Goal: Task Accomplishment & Management: Use online tool/utility

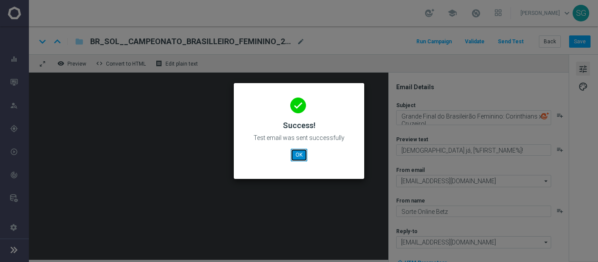
click at [302, 154] on button "OK" at bounding box center [299, 155] width 17 height 12
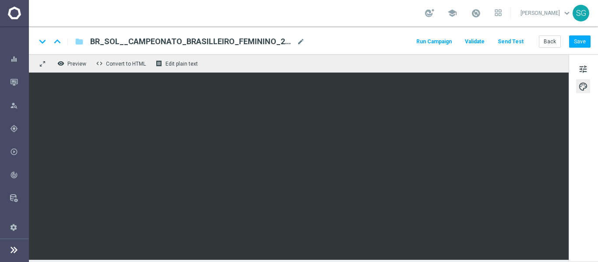
drag, startPoint x: 574, startPoint y: 149, endPoint x: 568, endPoint y: 152, distance: 6.9
click at [574, 149] on div "tune palette" at bounding box center [583, 157] width 29 height 207
click at [374, 61] on div "remove_red_eye Preview code Convert to HTML receipt Edit plain text" at bounding box center [299, 63] width 540 height 18
click at [88, 63] on button "remove_red_eye Preview" at bounding box center [72, 63] width 35 height 11
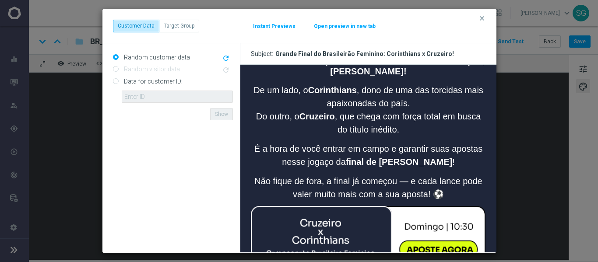
scroll to position [44, 0]
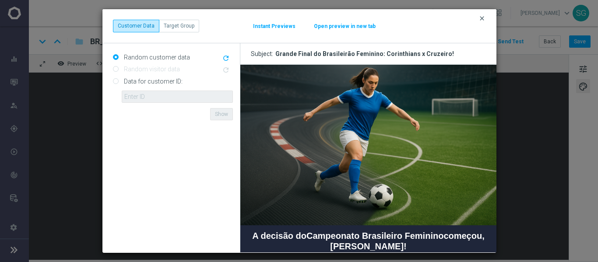
click at [481, 17] on icon "clear" at bounding box center [481, 18] width 7 height 7
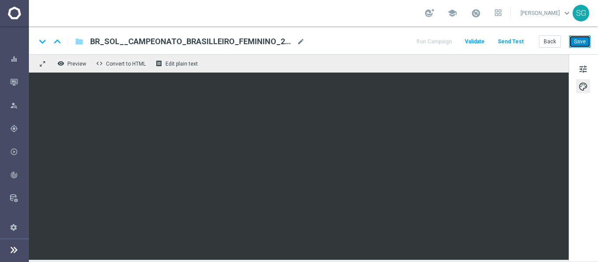
click at [579, 39] on button "Save" at bounding box center [579, 41] width 21 height 12
click at [587, 43] on button "Save" at bounding box center [579, 41] width 21 height 12
click at [589, 43] on button "Save" at bounding box center [579, 41] width 21 height 12
click at [301, 41] on span "mode_edit" at bounding box center [301, 42] width 8 height 8
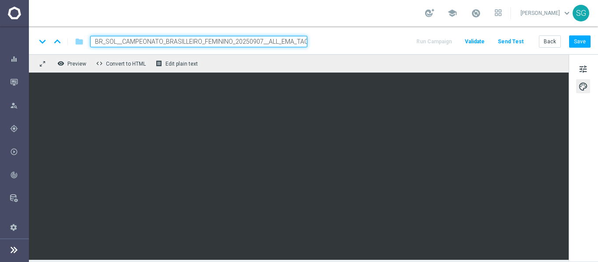
click at [248, 41] on input "BR_SOL__CAMPEONATO_BRASILLEIRO_FEMININO_20250907__ALL_EMA_TAC_SP" at bounding box center [198, 41] width 217 height 11
paste input "APOSTAS_FINAISDESEMANA"
type input "BR_SOL__APOSTAS_FINAISDESEMANA_20250907__ALL_EMA_TAC_SP"
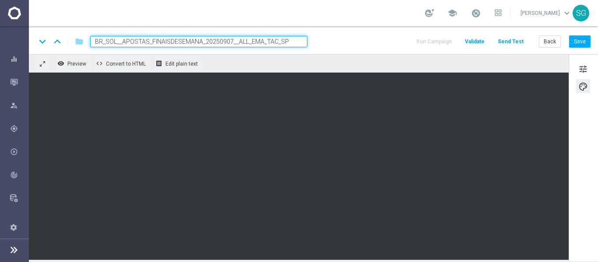
drag, startPoint x: 359, startPoint y: 49, endPoint x: 294, endPoint y: 49, distance: 64.8
click at [358, 50] on div "keyboard_arrow_down keyboard_arrow_up folder BR_SOL__APOSTAS_FINAISDESEMANA_202…" at bounding box center [313, 40] width 569 height 28
click at [285, 43] on input "BR_SOL__APOSTAS_FINAISDESEMANA_20250907__ALL_EMA_TAC_SP" at bounding box center [198, 41] width 217 height 11
click at [330, 40] on div "keyboard_arrow_down keyboard_arrow_up folder BR_SOL__APOSTAS_FINAISDESEMANA_202…" at bounding box center [313, 41] width 555 height 11
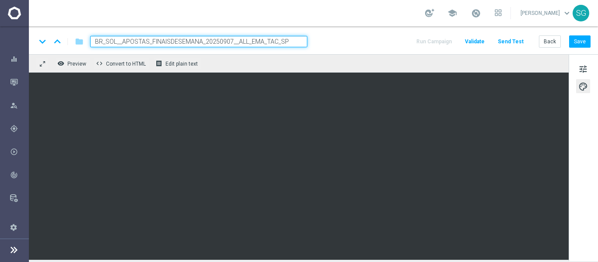
click at [294, 41] on input "BR_SOL__APOSTAS_FINAISDESEMANA_20250907__ALL_EMA_TAC_SP" at bounding box center [198, 41] width 217 height 11
click at [332, 35] on div "keyboard_arrow_down keyboard_arrow_up folder BR_SOL__APOSTAS_FINAISDESEMANA_202…" at bounding box center [313, 40] width 569 height 28
click at [300, 46] on input "BR_SOL__APOSTAS_FINAISDESEMANA_20250907__ALL_EMA_TAC_SP" at bounding box center [198, 41] width 217 height 11
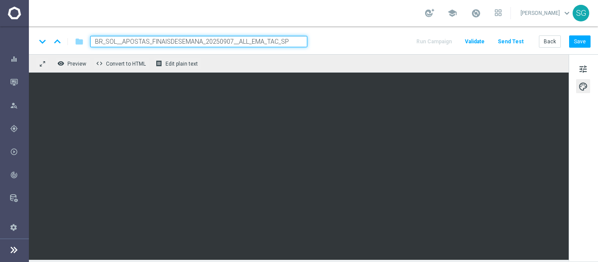
click at [335, 43] on div "keyboard_arrow_down keyboard_arrow_up folder BR_SOL__APOSTAS_FINAISDESEMANA_202…" at bounding box center [313, 41] width 555 height 11
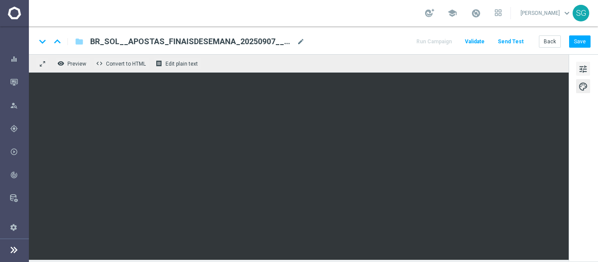
click at [585, 68] on span "tune" at bounding box center [583, 68] width 10 height 11
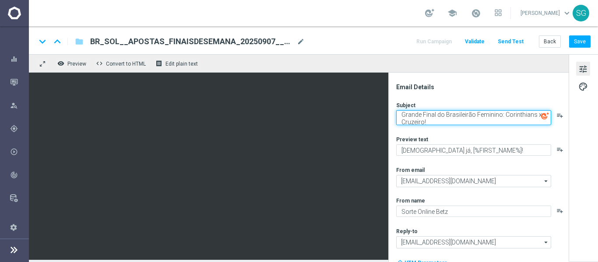
click at [421, 115] on textarea "Grande Final do Brasileirão Feminino: Corinthians x Cruzeiro!" at bounding box center [473, 117] width 155 height 15
paste textarea "⚡ Final do Brasileirão Feminino + Fórmula 1: um fim de semana de emoções"
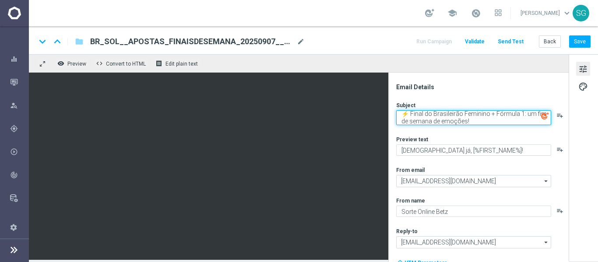
drag, startPoint x: 411, startPoint y: 113, endPoint x: 393, endPoint y: 107, distance: 18.7
click at [393, 107] on div "Email Details Subject ⚡ Final do Brasileirão Feminino + Fórmula 1: um fim de se…" at bounding box center [478, 168] width 180 height 190
type textarea "Final do Brasileirão Feminino + Fórmula 1: um fim de semana de emoções!"
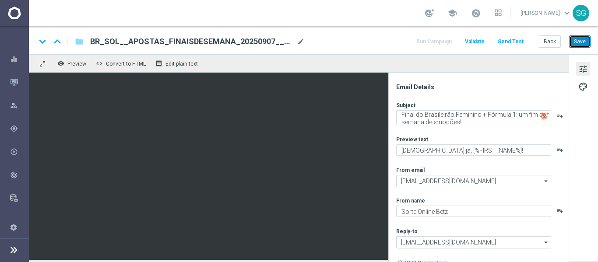
click at [579, 39] on button "Save" at bounding box center [579, 41] width 21 height 12
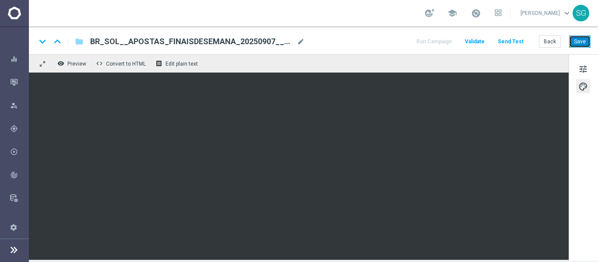
click at [576, 37] on button "Save" at bounding box center [579, 41] width 21 height 12
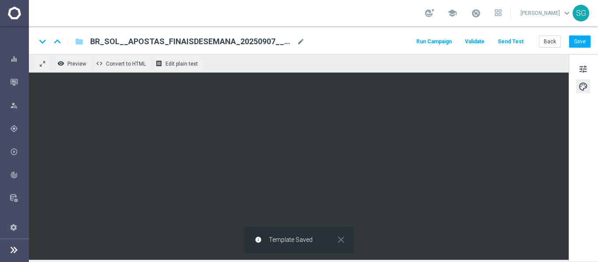
click at [506, 42] on button "Send Test" at bounding box center [510, 42] width 28 height 12
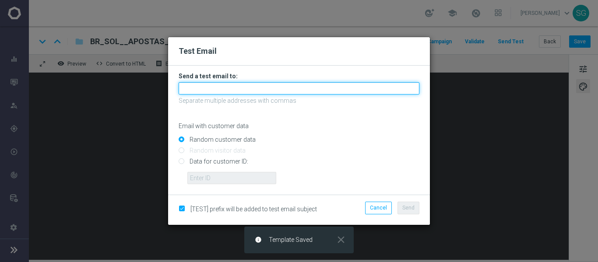
click at [207, 91] on input "text" at bounding box center [299, 88] width 241 height 12
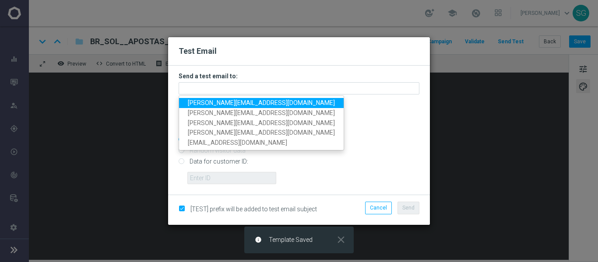
click at [209, 102] on span "[PERSON_NAME][EMAIL_ADDRESS][DOMAIN_NAME]" at bounding box center [261, 102] width 147 height 7
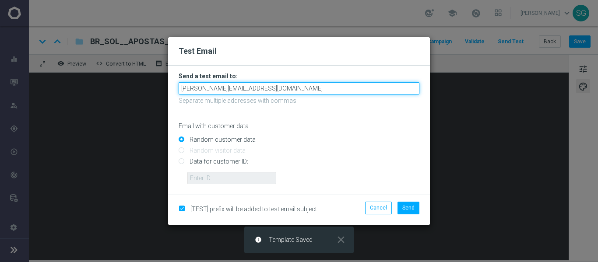
click at [298, 91] on input "[PERSON_NAME][EMAIL_ADDRESS][DOMAIN_NAME]" at bounding box center [299, 88] width 241 height 12
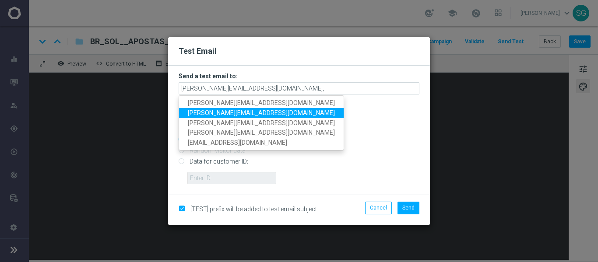
click at [239, 110] on span "[PERSON_NAME][EMAIL_ADDRESS][DOMAIN_NAME]" at bounding box center [261, 112] width 147 height 7
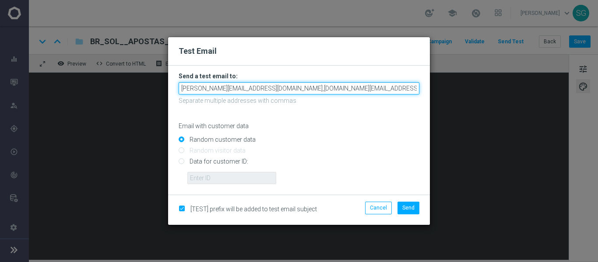
click at [382, 87] on input "[PERSON_NAME][EMAIL_ADDRESS][DOMAIN_NAME],[DOMAIN_NAME][EMAIL_ADDRESS][DOMAIN_N…" at bounding box center [299, 88] width 241 height 12
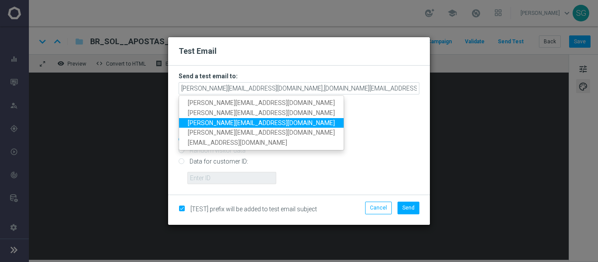
click at [246, 120] on span "[PERSON_NAME][EMAIL_ADDRESS][DOMAIN_NAME]" at bounding box center [261, 122] width 147 height 7
type input "[PERSON_NAME][EMAIL_ADDRESS][DOMAIN_NAME],[DOMAIN_NAME][EMAIL_ADDRESS][DOMAIN_N…"
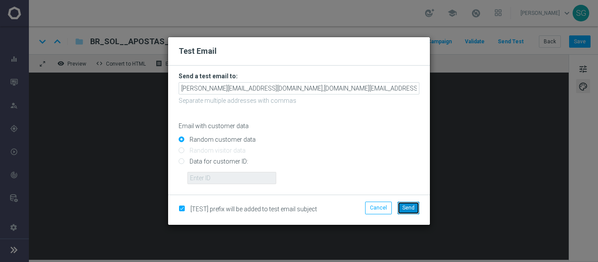
click at [406, 207] on span "Send" at bounding box center [408, 208] width 12 height 6
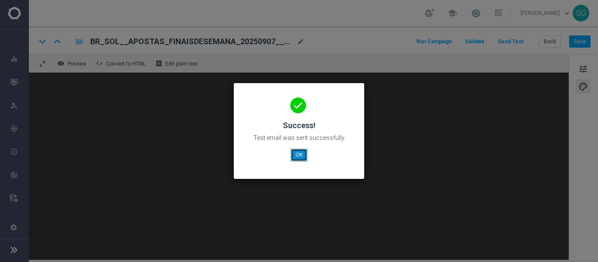
click at [301, 152] on button "OK" at bounding box center [299, 155] width 17 height 12
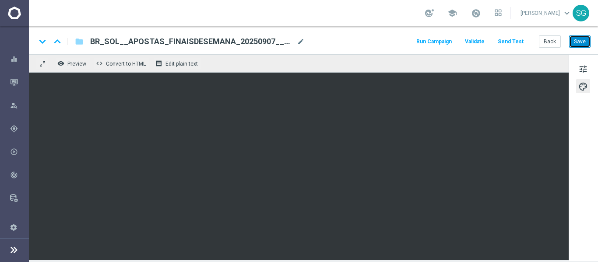
click at [588, 44] on button "Save" at bounding box center [579, 41] width 21 height 12
click at [575, 46] on button "Save" at bounding box center [579, 41] width 21 height 12
click at [14, 74] on div "Mission Control" at bounding box center [19, 81] width 18 height 23
click at [10, 80] on button "Mission Control" at bounding box center [19, 82] width 19 height 7
click at [18, 85] on div "Mission Control" at bounding box center [19, 81] width 18 height 23
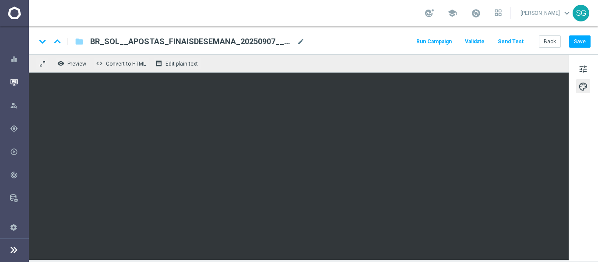
click at [16, 82] on icon "button" at bounding box center [14, 82] width 8 height 8
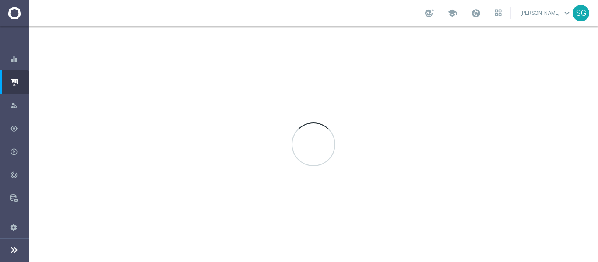
click at [16, 82] on icon "button" at bounding box center [14, 82] width 8 height 8
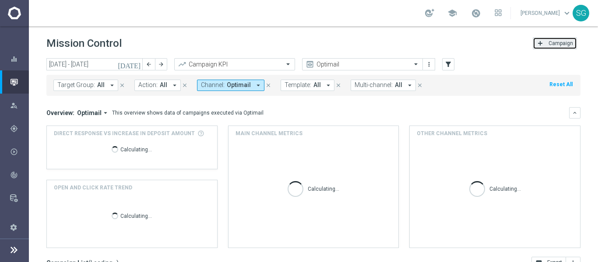
click at [561, 42] on span "Campaign" at bounding box center [560, 43] width 25 height 6
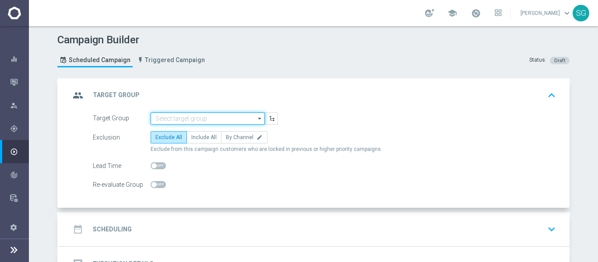
click at [172, 116] on input at bounding box center [208, 118] width 114 height 12
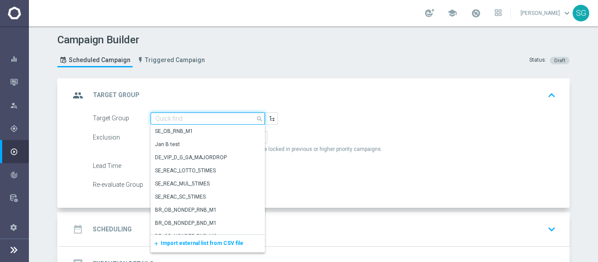
paste input "pt_BR_SL_TGT_ALL_EM_TAC__GEN_AND_NOT_SPORTSBOOK"
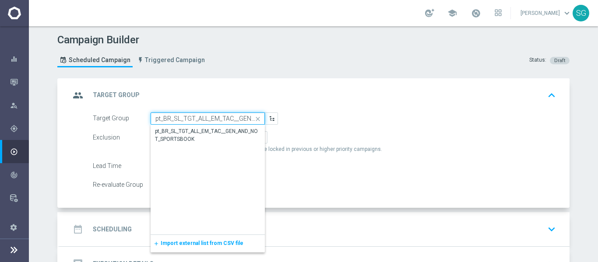
scroll to position [0, 65]
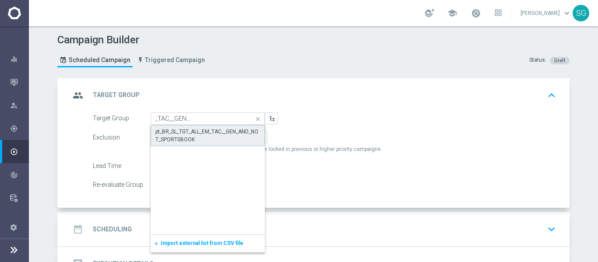
click at [177, 128] on div "pt_BR_SL_TGT_ALL_EM_TAC__GEN_AND_NOT_SPORTSBOOK" at bounding box center [207, 136] width 105 height 16
type input "pt_BR_SL_TGT_ALL_EM_TAC__GEN_AND_NOT_SPORTSBOOK"
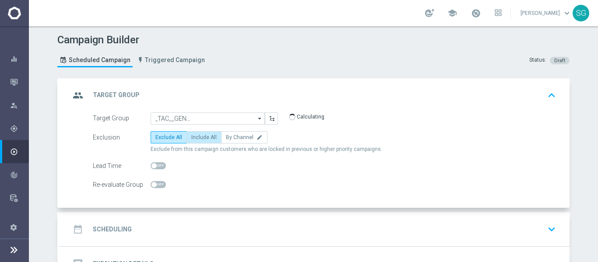
scroll to position [0, 0]
click at [199, 138] on span "Include All" at bounding box center [203, 137] width 25 height 6
click at [197, 138] on input "Include All" at bounding box center [194, 139] width 6 height 6
radio input "true"
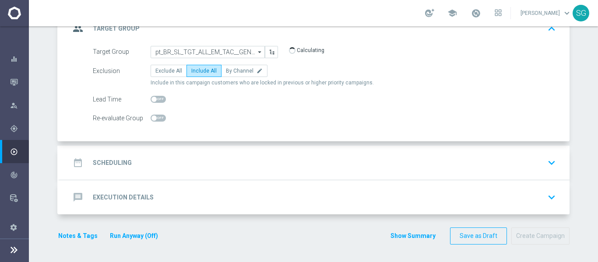
click at [244, 151] on div "date_range Scheduling keyboard_arrow_down" at bounding box center [315, 163] width 510 height 34
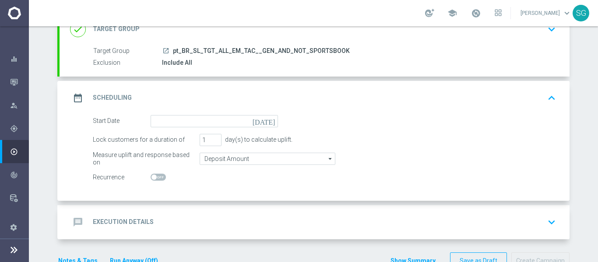
click at [271, 120] on icon "[DATE]" at bounding box center [266, 120] width 26 height 10
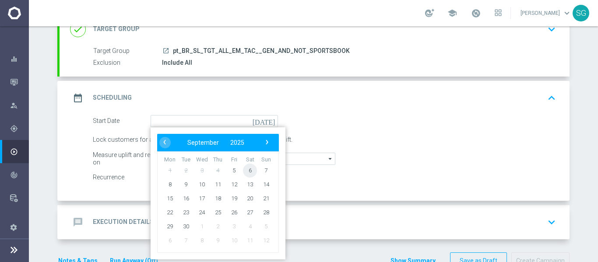
click at [249, 167] on span "6" at bounding box center [250, 170] width 14 height 14
type input "[DATE]"
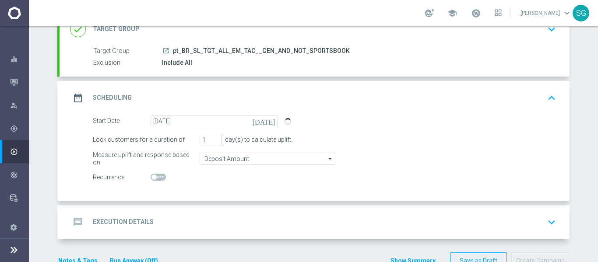
click at [224, 217] on div "message Execution Details keyboard_arrow_down" at bounding box center [314, 222] width 489 height 17
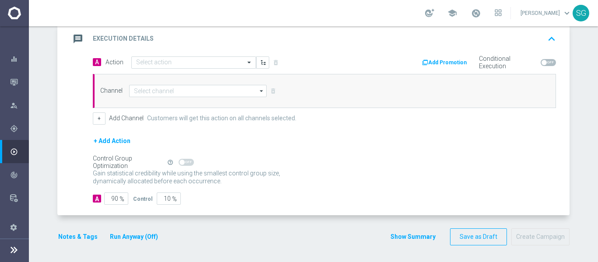
scroll to position [191, 0]
click at [165, 56] on div "Select action" at bounding box center [193, 62] width 125 height 12
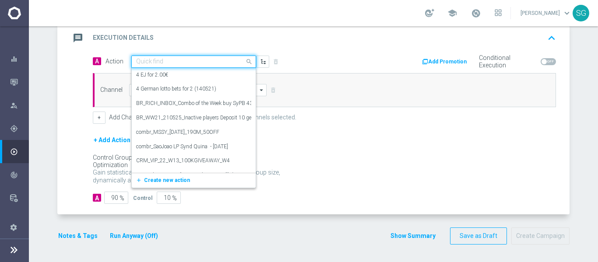
paste input "BR_SOL__APOSTAS_FINAISDESEMANA_20250907__ALL_EMA_TAC_SP"
type input "BR_SOL__APOSTAS_FINAISDESEMANA_20250907__ALL_EMA_TAC_SP"
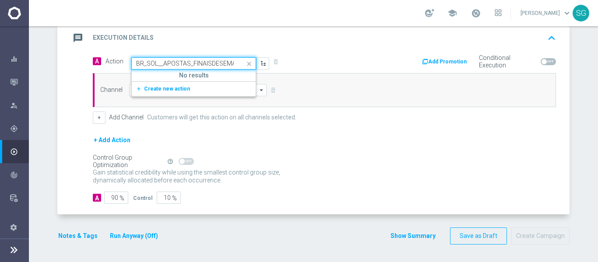
scroll to position [0, 93]
click at [177, 90] on span "Create new action" at bounding box center [167, 89] width 46 height 6
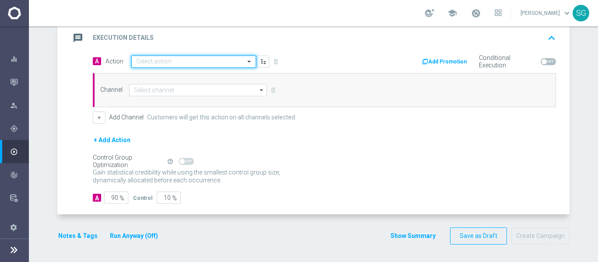
scroll to position [0, 0]
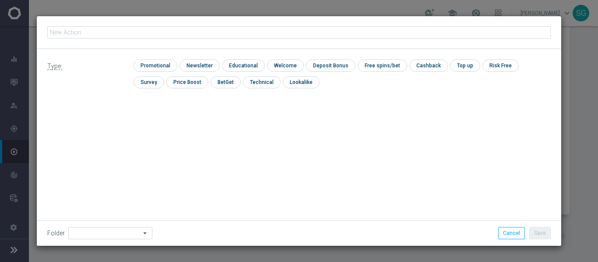
type input "BR_SOL__APOSTAS_FINAISDESEMANA_20250907__ALL_EMA_TAC_SP"
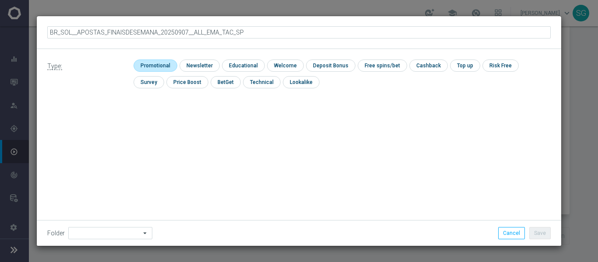
click at [166, 66] on input "checkbox" at bounding box center [154, 66] width 42 height 12
checkbox input "true"
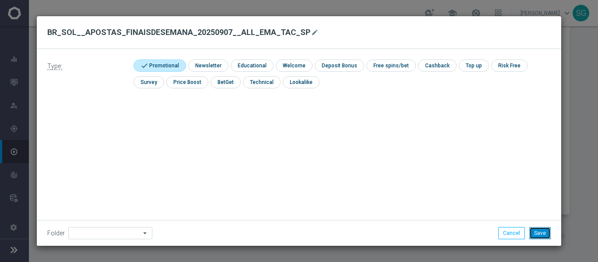
drag, startPoint x: 544, startPoint y: 228, endPoint x: 539, endPoint y: 231, distance: 6.0
click at [543, 228] on button "Save" at bounding box center [539, 233] width 21 height 12
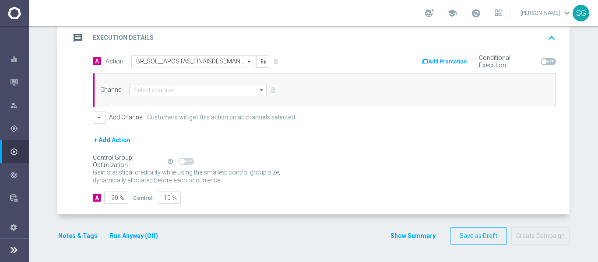
click at [172, 82] on div "Channel arrow_drop_down Drag here to set row groups Drag here to set column lab…" at bounding box center [324, 90] width 463 height 34
click at [169, 91] on input at bounding box center [197, 90] width 137 height 12
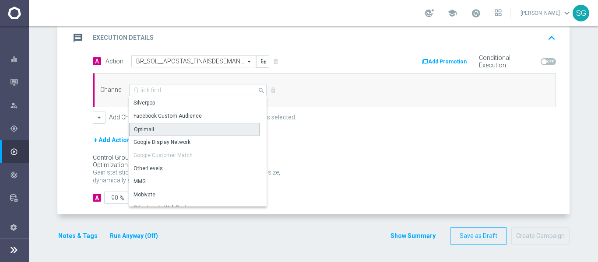
click at [147, 126] on div "Optimail" at bounding box center [144, 130] width 20 height 8
type input "Optimail"
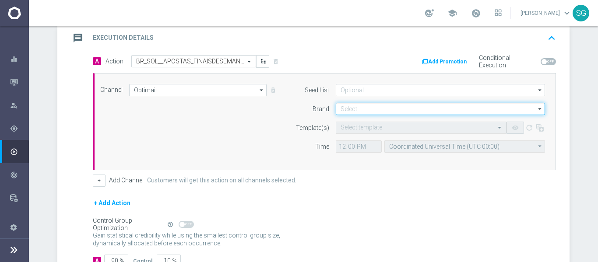
click at [344, 107] on input at bounding box center [440, 109] width 209 height 12
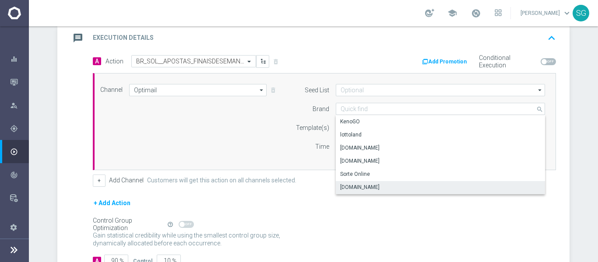
click at [358, 186] on div "[DOMAIN_NAME]" at bounding box center [359, 187] width 39 height 8
type input "[DOMAIN_NAME]"
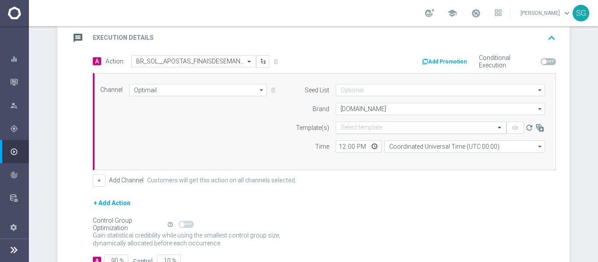
click at [363, 125] on input "text" at bounding box center [412, 127] width 144 height 7
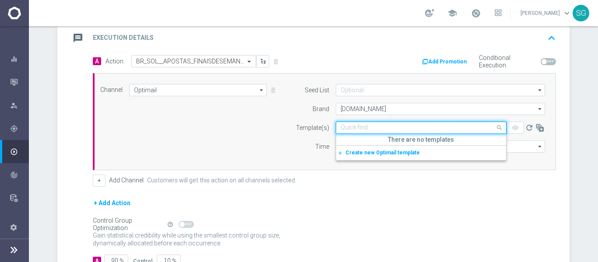
paste input "BR_SOL__APOSTAS_FINAISDESEMANA_20250907__ALL_EMA_TAC_SP"
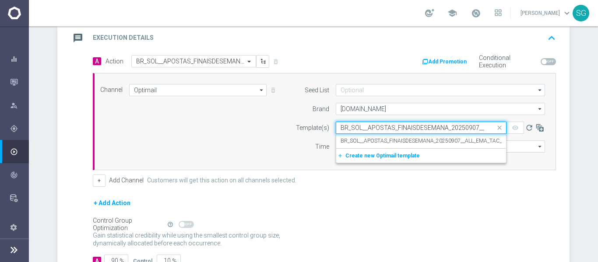
scroll to position [0, 47]
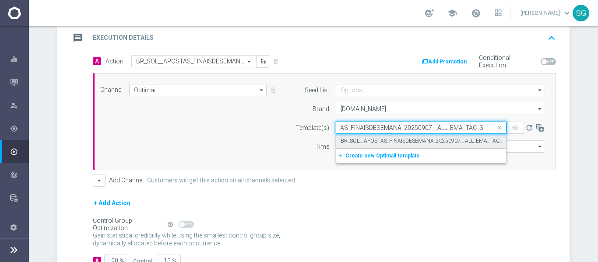
click at [375, 140] on label "BR_SOL__APOSTAS_FINAISDESEMANA_20250907__ALL_EMA_TAC_SP" at bounding box center [423, 140] width 167 height 7
type input "BR_SOL__APOSTAS_FINAISDESEMANA_20250907__ALL_EMA_TAC_SP"
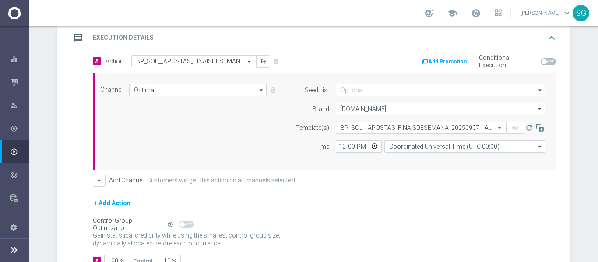
scroll to position [0, 0]
click at [336, 142] on input "12:00" at bounding box center [359, 146] width 46 height 12
click at [338, 144] on input "12:00" at bounding box center [359, 146] width 46 height 12
click at [338, 144] on input "04:59" at bounding box center [359, 146] width 46 height 12
type input "18:00"
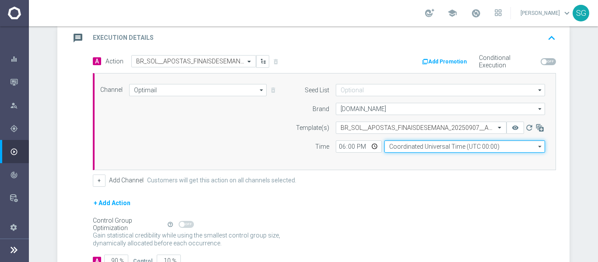
click at [404, 147] on input "Coordinated Universal Time (UTC 00:00)" at bounding box center [464, 146] width 161 height 12
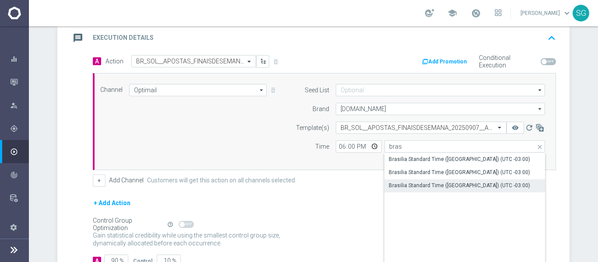
drag, startPoint x: 417, startPoint y: 183, endPoint x: 240, endPoint y: 178, distance: 176.9
click at [417, 183] on div "Brasilia Standard Time ([GEOGRAPHIC_DATA]) (UTC -03:00)" at bounding box center [459, 186] width 141 height 8
type input "Brasilia Standard Time ([GEOGRAPHIC_DATA]) (UTC -03:00)"
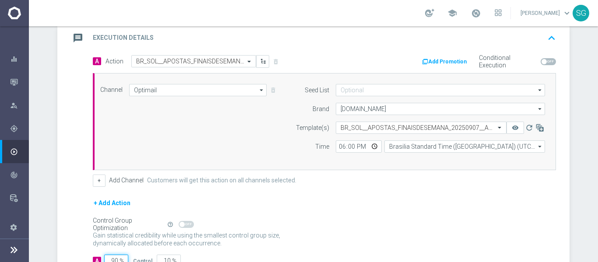
click at [110, 262] on input "90" at bounding box center [116, 261] width 24 height 12
type input "1"
type input "99"
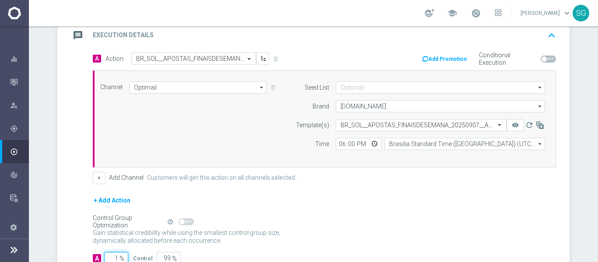
type input "10"
type input "90"
type input "100"
type input "0"
type input "100"
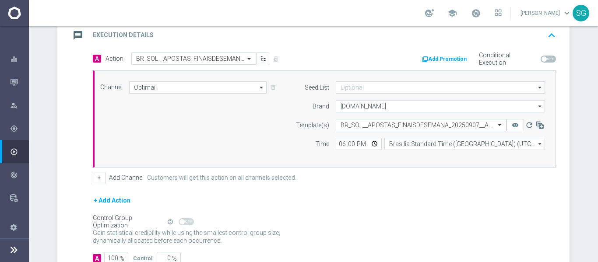
click at [82, 172] on div "A Action Select action BR_SOL__APOSTAS_FINAISDESEMANA_20250907__ALL_EMA_TAC_SP …" at bounding box center [315, 164] width 510 height 223
click at [163, 40] on div "message Execution Details keyboard_arrow_up" at bounding box center [314, 35] width 489 height 17
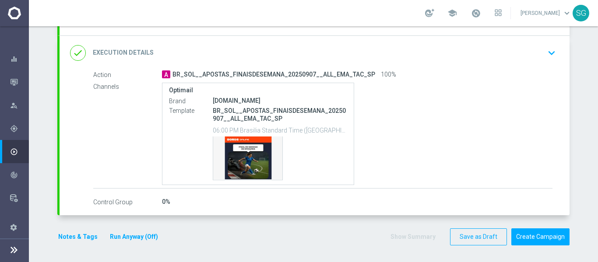
scroll to position [173, 0]
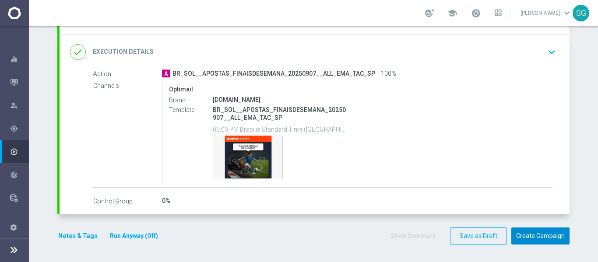
click at [525, 233] on button "Create Campaign" at bounding box center [540, 236] width 58 height 17
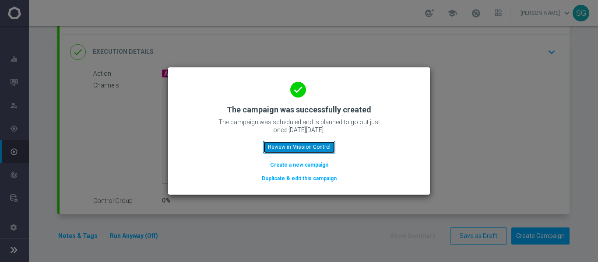
click at [305, 145] on button "Review in Mission Control" at bounding box center [299, 147] width 72 height 12
